Goal: Transaction & Acquisition: Purchase product/service

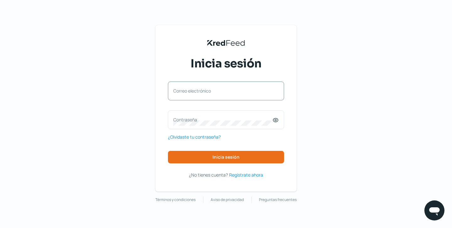
click at [243, 90] on label "Correo electrónico" at bounding box center [222, 91] width 99 height 6
click at [243, 91] on input "Correo electrónico" at bounding box center [226, 94] width 106 height 6
click at [232, 96] on input "Correo electrónico" at bounding box center [226, 94] width 106 height 6
type input "[PERSON_NAME][EMAIL_ADDRESS][DOMAIN_NAME]"
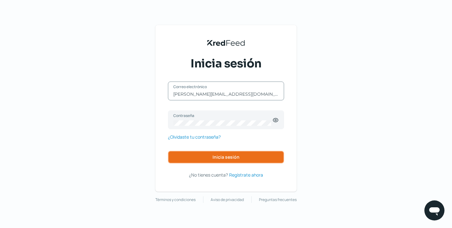
click at [215, 160] on span "Inicia sesión" at bounding box center [226, 157] width 27 height 4
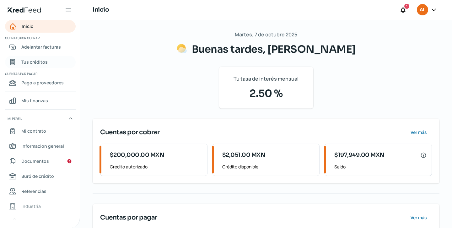
click at [35, 65] on span "Tus créditos" at bounding box center [34, 62] width 26 height 8
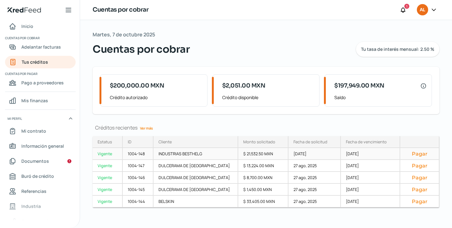
click at [172, 154] on div "INDUSTRIAS BESTHELG" at bounding box center [196, 154] width 85 height 12
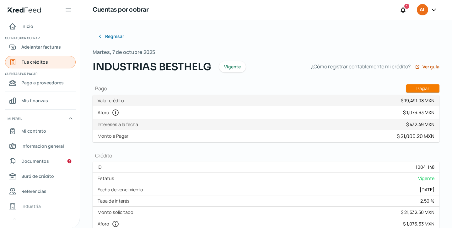
click at [56, 58] on link "Tus créditos" at bounding box center [40, 62] width 71 height 13
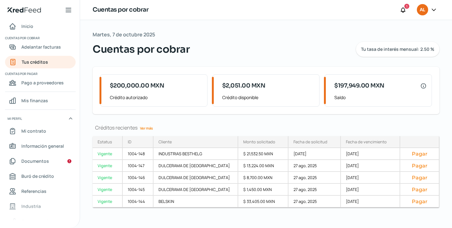
scroll to position [5, 0]
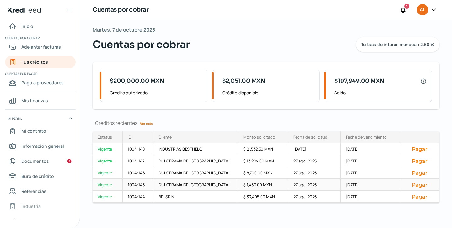
click at [412, 184] on button "Pagar" at bounding box center [420, 185] width 29 height 6
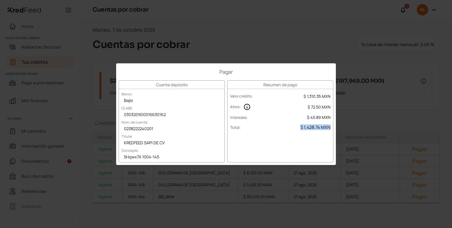
click at [311, 126] on span "$ 1,428.74 MXN" at bounding box center [316, 127] width 30 height 6
click at [366, 155] on div "Pagar Cuenta depósito Banco Bajío [PERSON_NAME] 030320900016630162 Núm. de cuen…" at bounding box center [226, 114] width 452 height 228
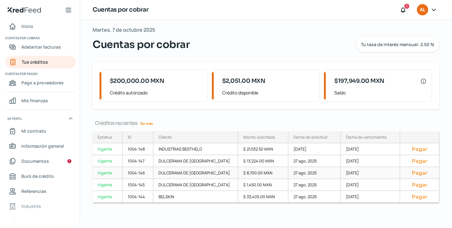
click at [419, 172] on button "Pagar" at bounding box center [420, 173] width 29 height 6
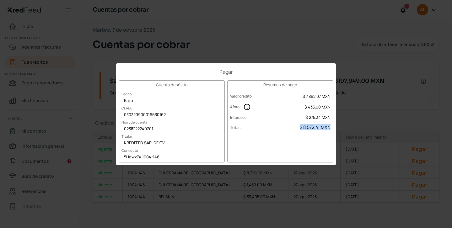
click at [309, 125] on span "$ 8,572.41 MXN" at bounding box center [315, 127] width 31 height 6
click at [412, 188] on div "Pagar Cuenta depósito Banco Bajío [PERSON_NAME] 030320900016630162 Núm. de cuen…" at bounding box center [226, 114] width 452 height 228
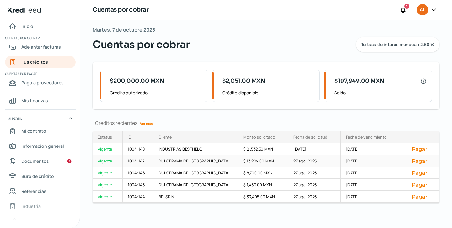
click at [414, 160] on button "Pagar" at bounding box center [420, 161] width 29 height 6
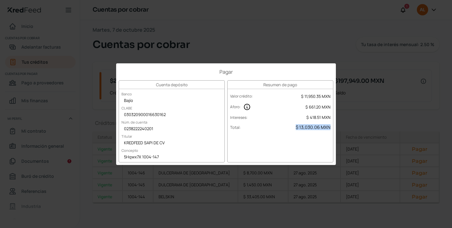
click at [311, 128] on span "$ 13,030.06 MXN" at bounding box center [313, 127] width 35 height 6
